Goal: Information Seeking & Learning: Find specific page/section

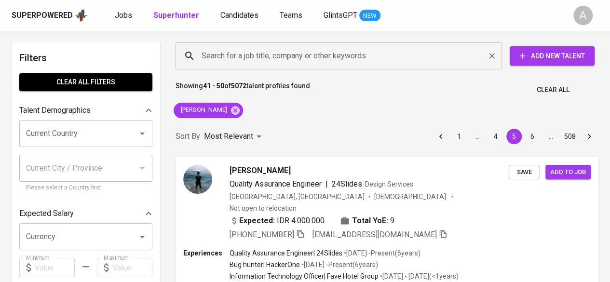
click at [292, 58] on input "Search for a job title, company or other keywords" at bounding box center [341, 56] width 284 height 18
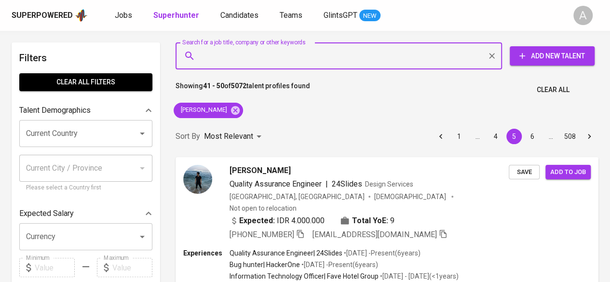
paste input "[PERSON_NAME]"
type input "[PERSON_NAME]"
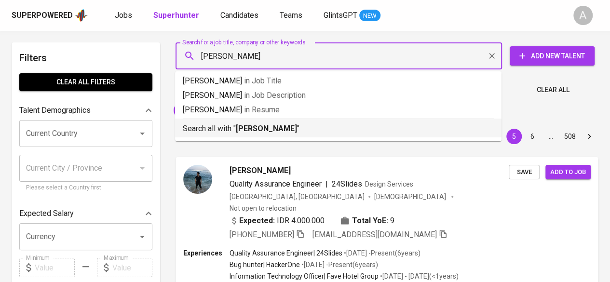
click at [271, 124] on b "[PERSON_NAME]" at bounding box center [266, 128] width 61 height 9
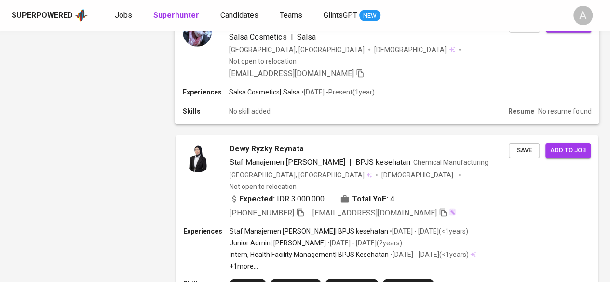
scroll to position [1645, 0]
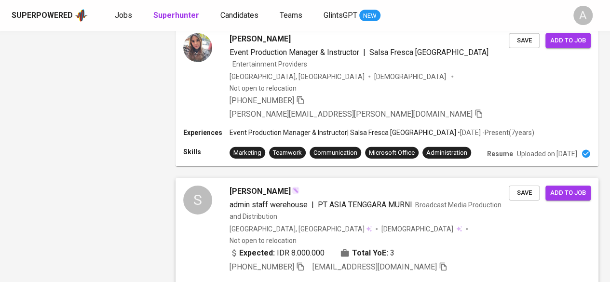
scroll to position [1483, 0]
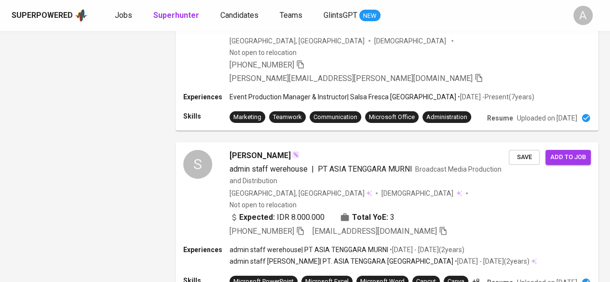
drag, startPoint x: 243, startPoint y: 240, endPoint x: 111, endPoint y: 116, distance: 180.5
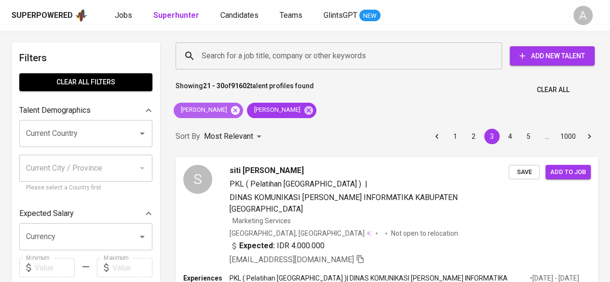
click at [231, 108] on icon at bounding box center [235, 110] width 9 height 9
